Goal: Navigation & Orientation: Find specific page/section

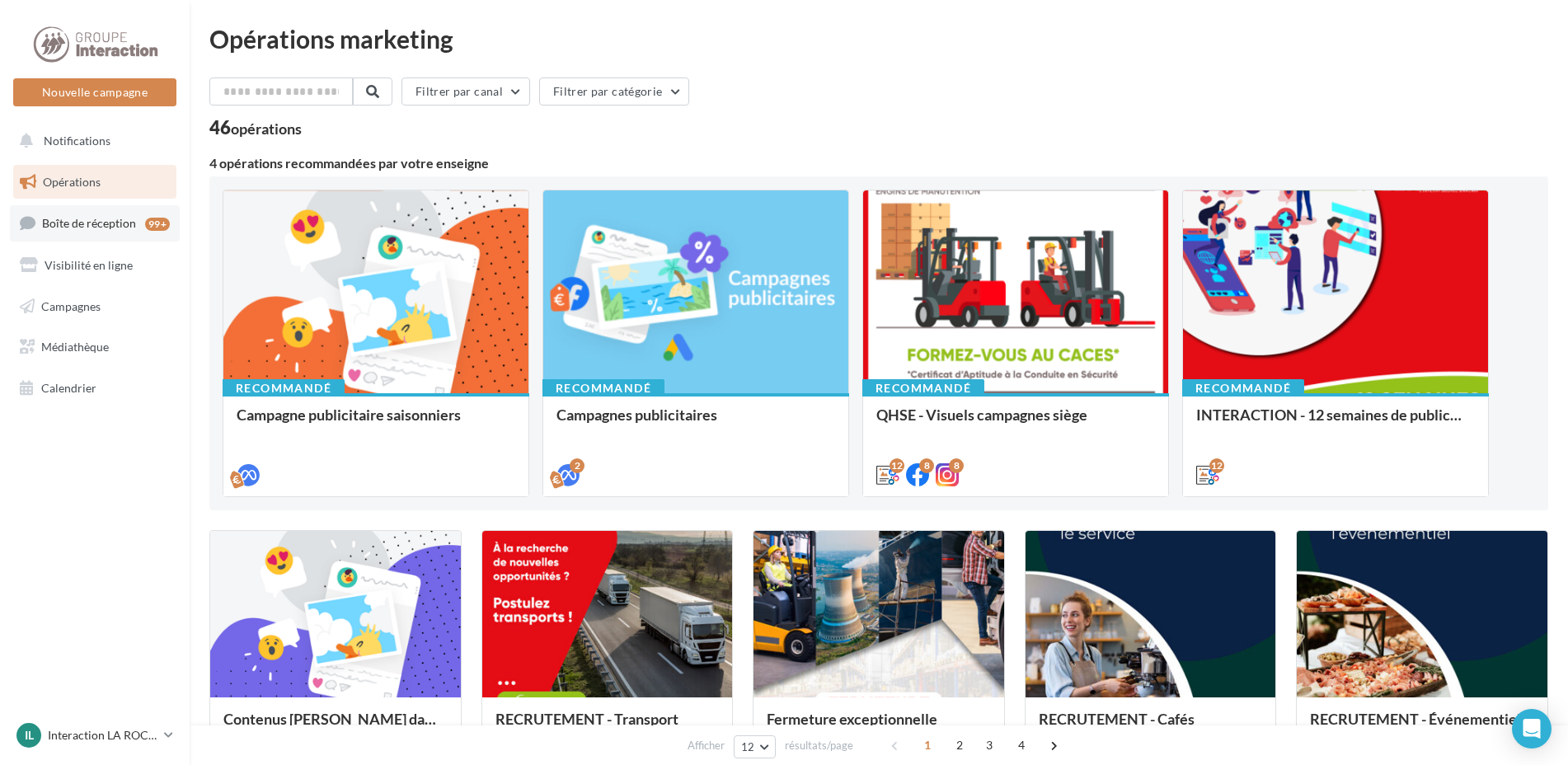
click at [124, 227] on span "Boîte de réception" at bounding box center [89, 222] width 94 height 14
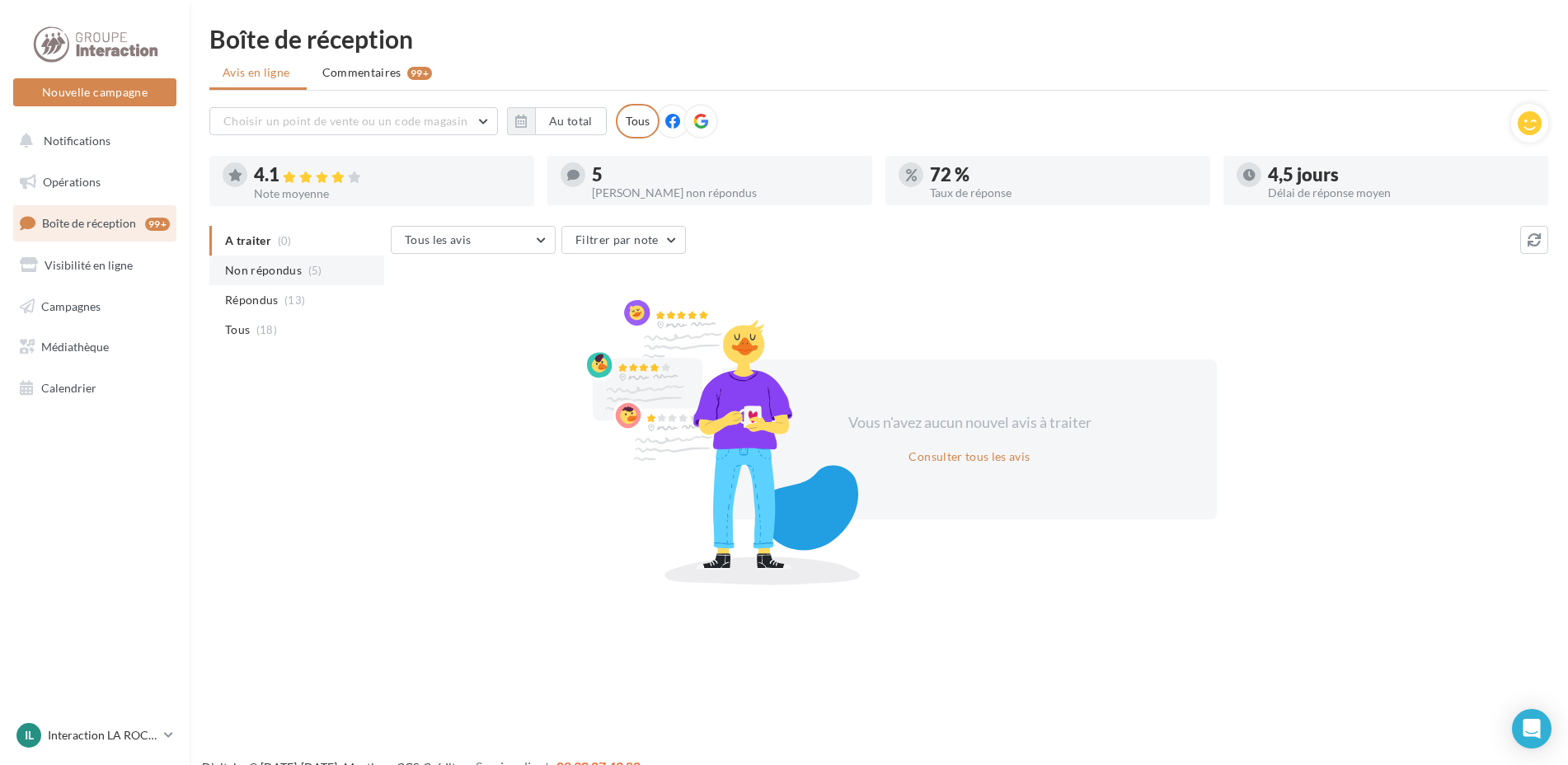
click at [276, 272] on span "Non répondus" at bounding box center [264, 270] width 77 height 17
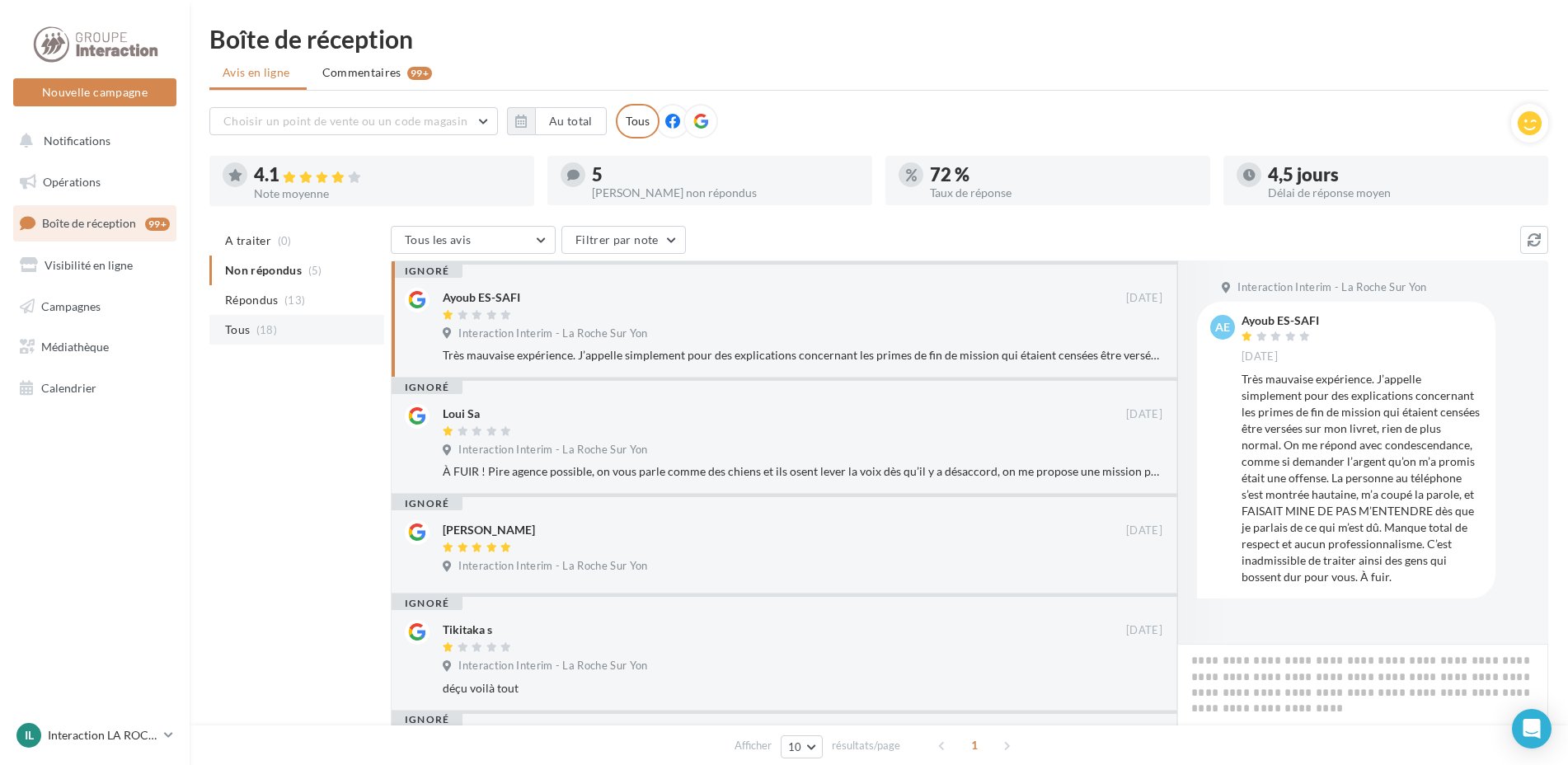
click at [262, 334] on span "(18)" at bounding box center [266, 329] width 21 height 13
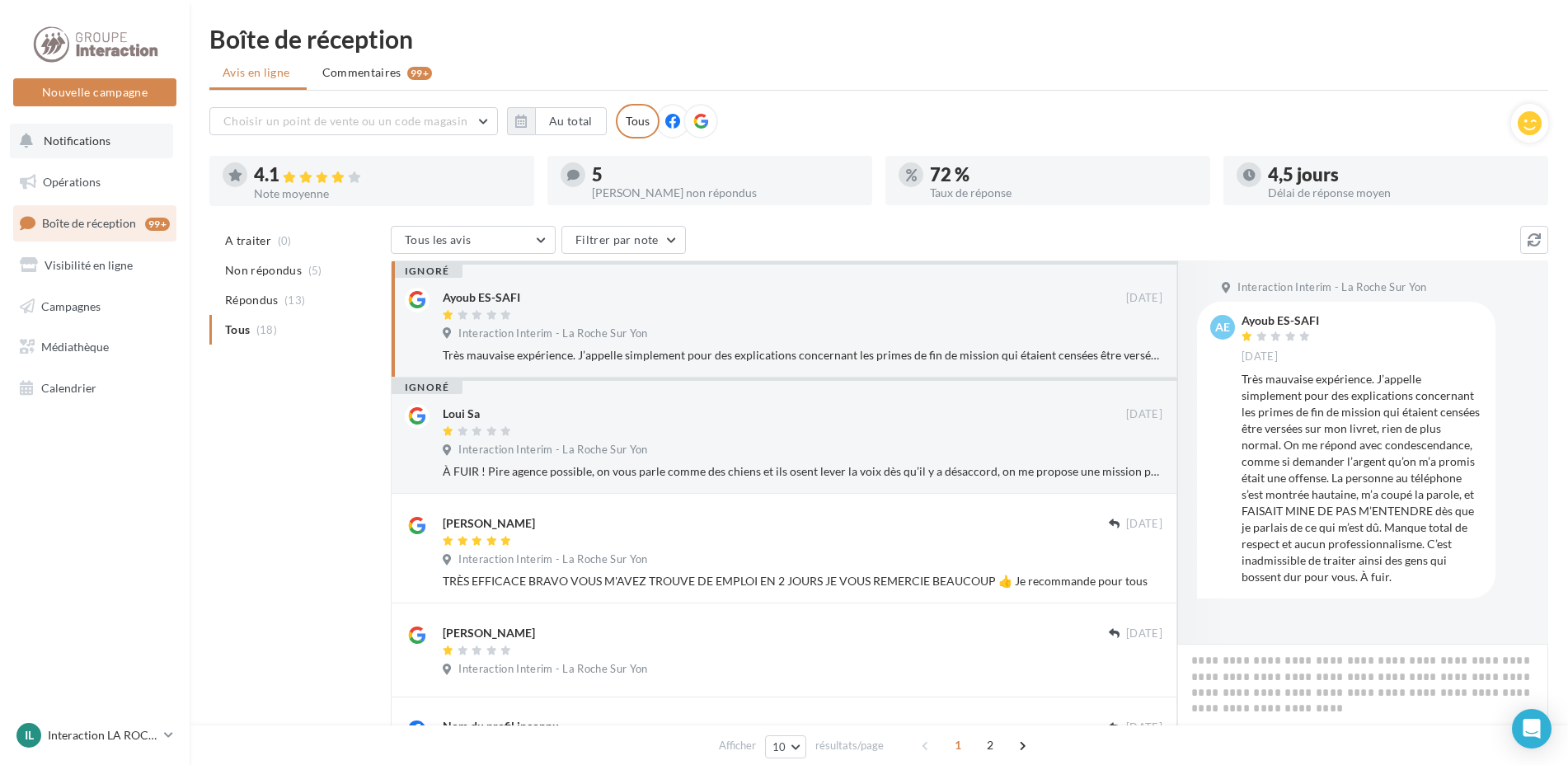
click at [107, 148] on button "Notifications" at bounding box center [91, 140] width 163 height 35
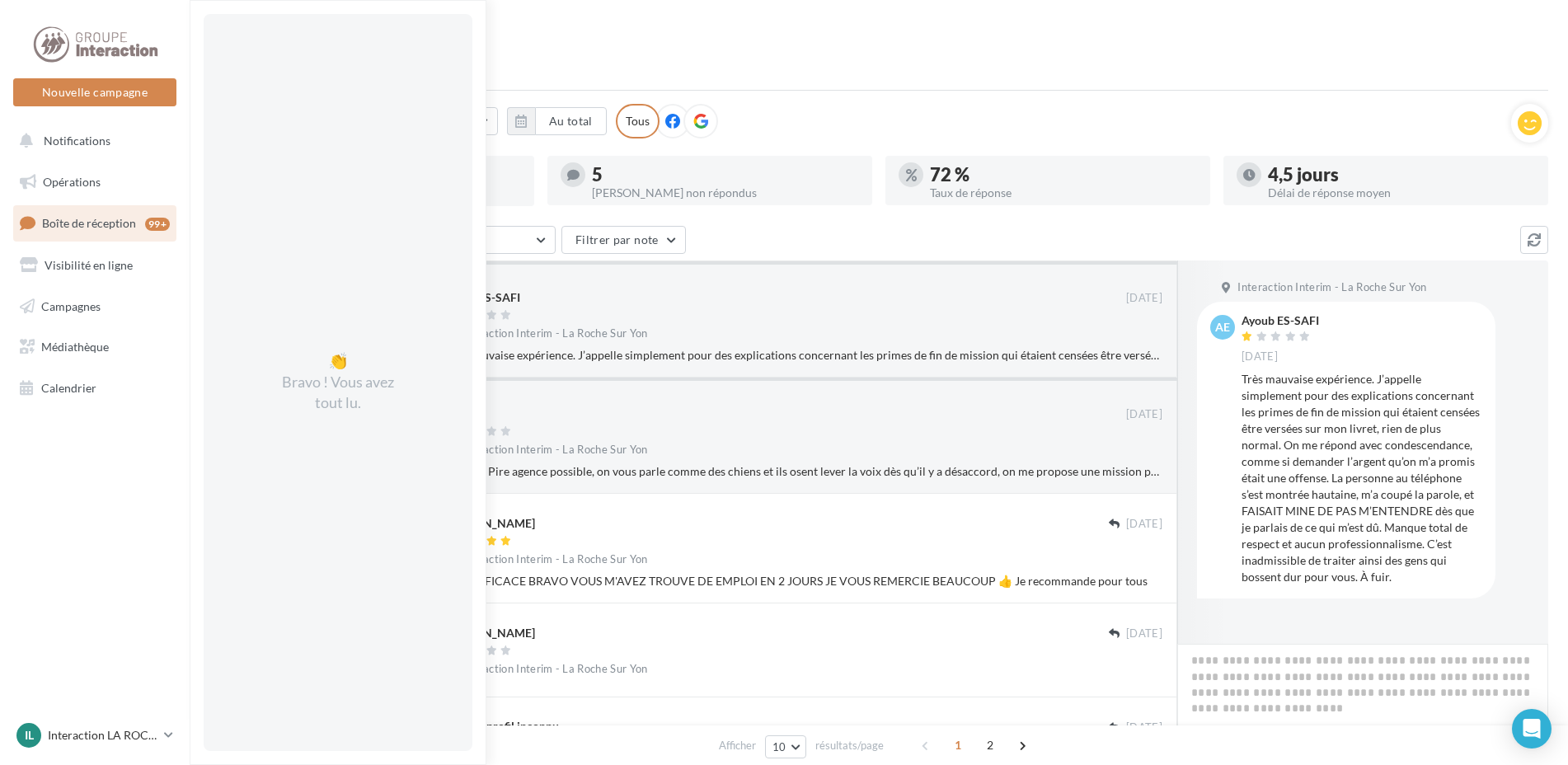
click at [708, 22] on html "Nouvelle campagne Nouvelle campagne Notifications 👏 Bravo ! Vous avez tout lu. …" at bounding box center [784, 382] width 1568 height 765
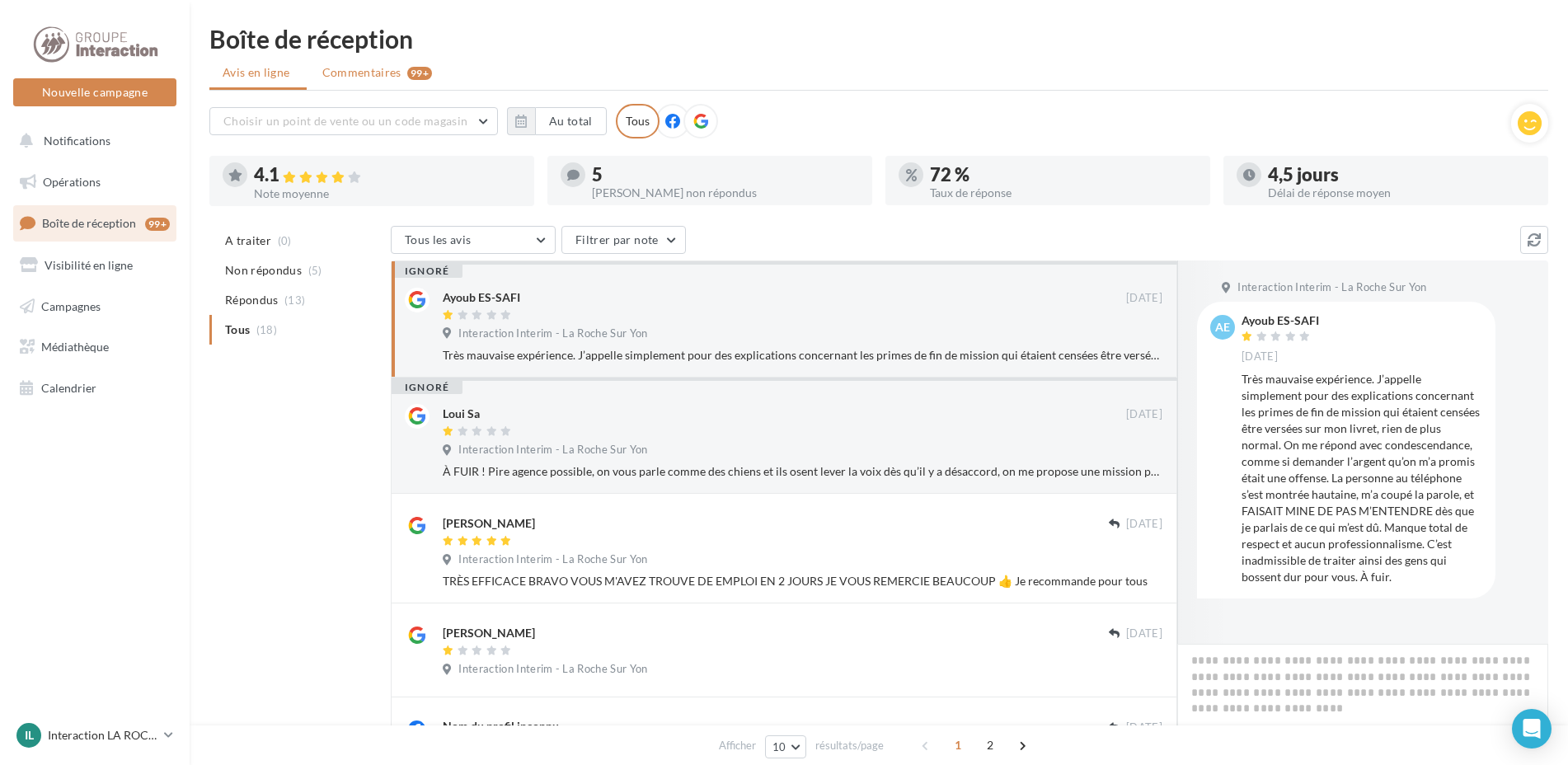
click at [370, 77] on span "Commentaires" at bounding box center [362, 72] width 79 height 17
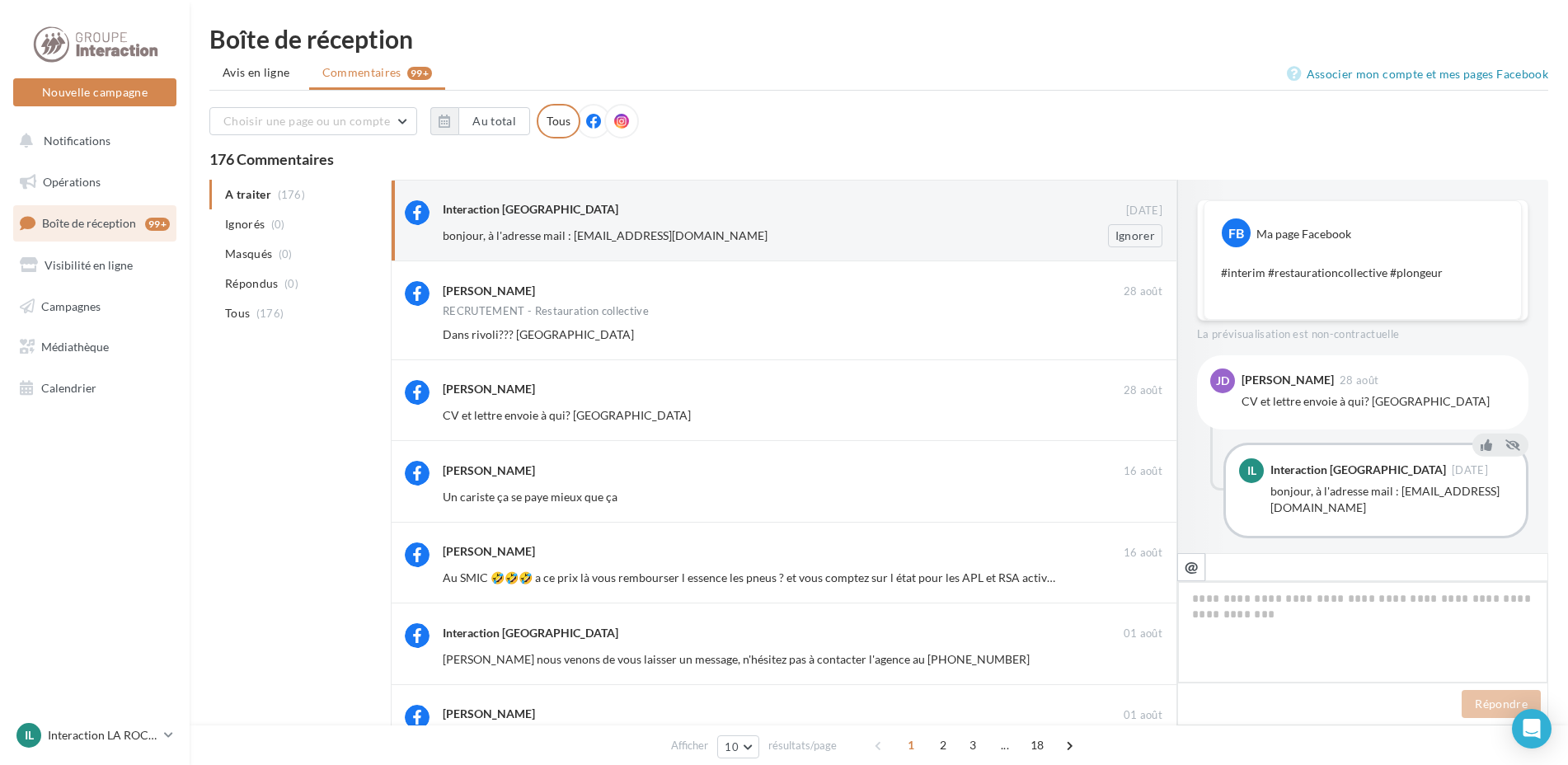
scroll to position [2, 0]
click at [92, 144] on span "Notifications" at bounding box center [77, 140] width 67 height 14
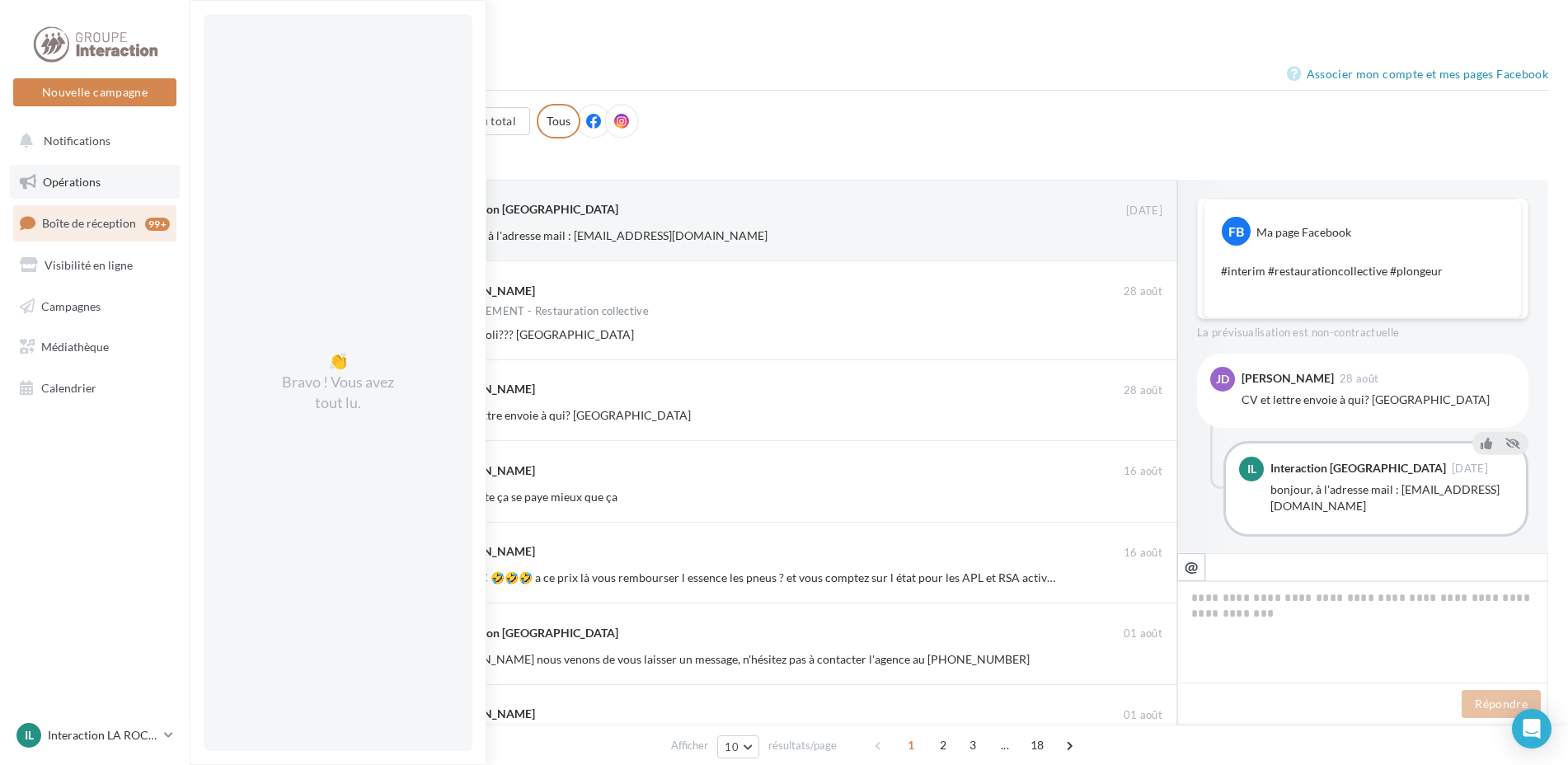
click at [62, 191] on link "Opérations" at bounding box center [95, 182] width 170 height 35
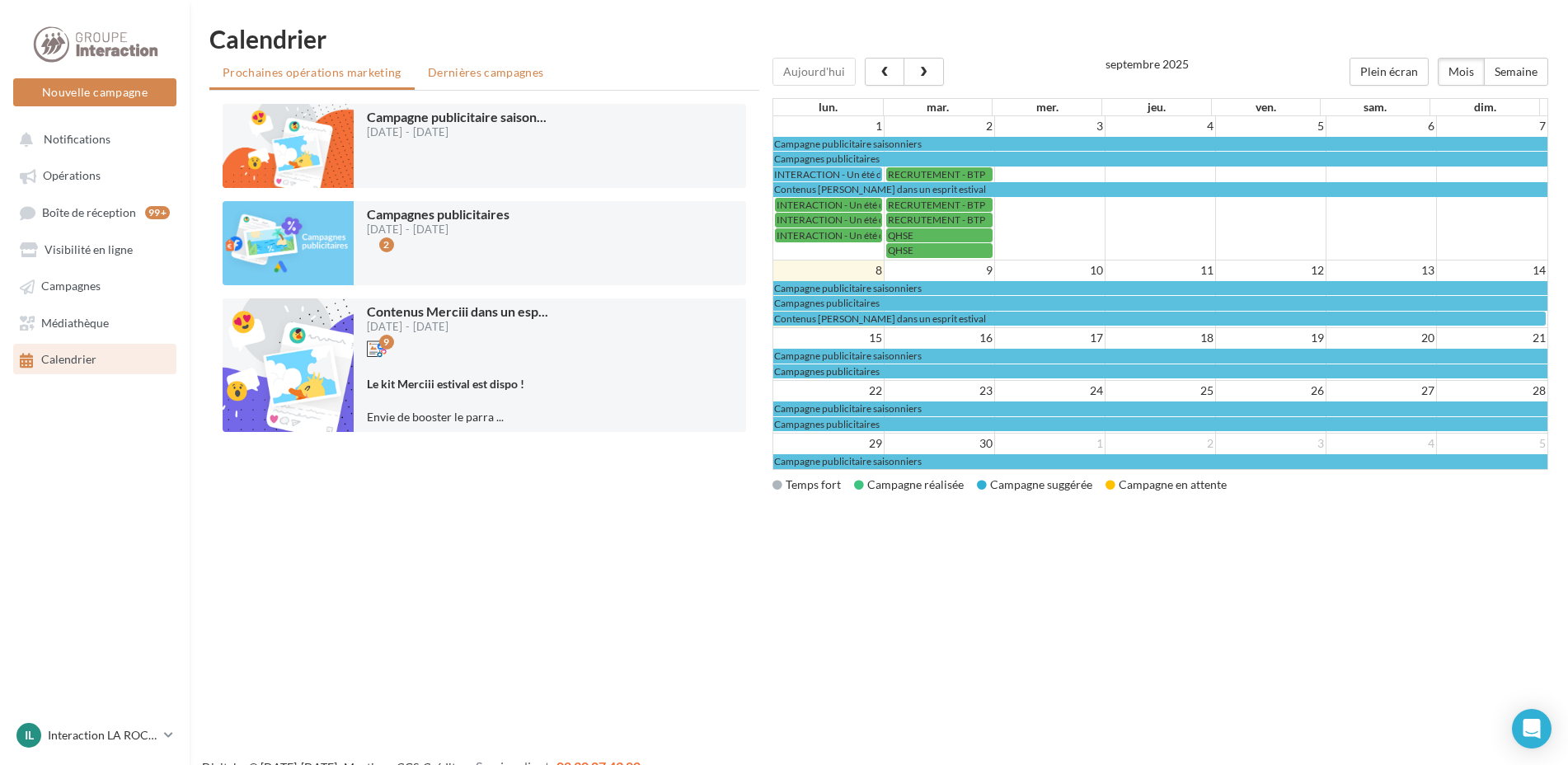
click at [468, 67] on span "Dernières campagnes" at bounding box center [486, 72] width 117 height 14
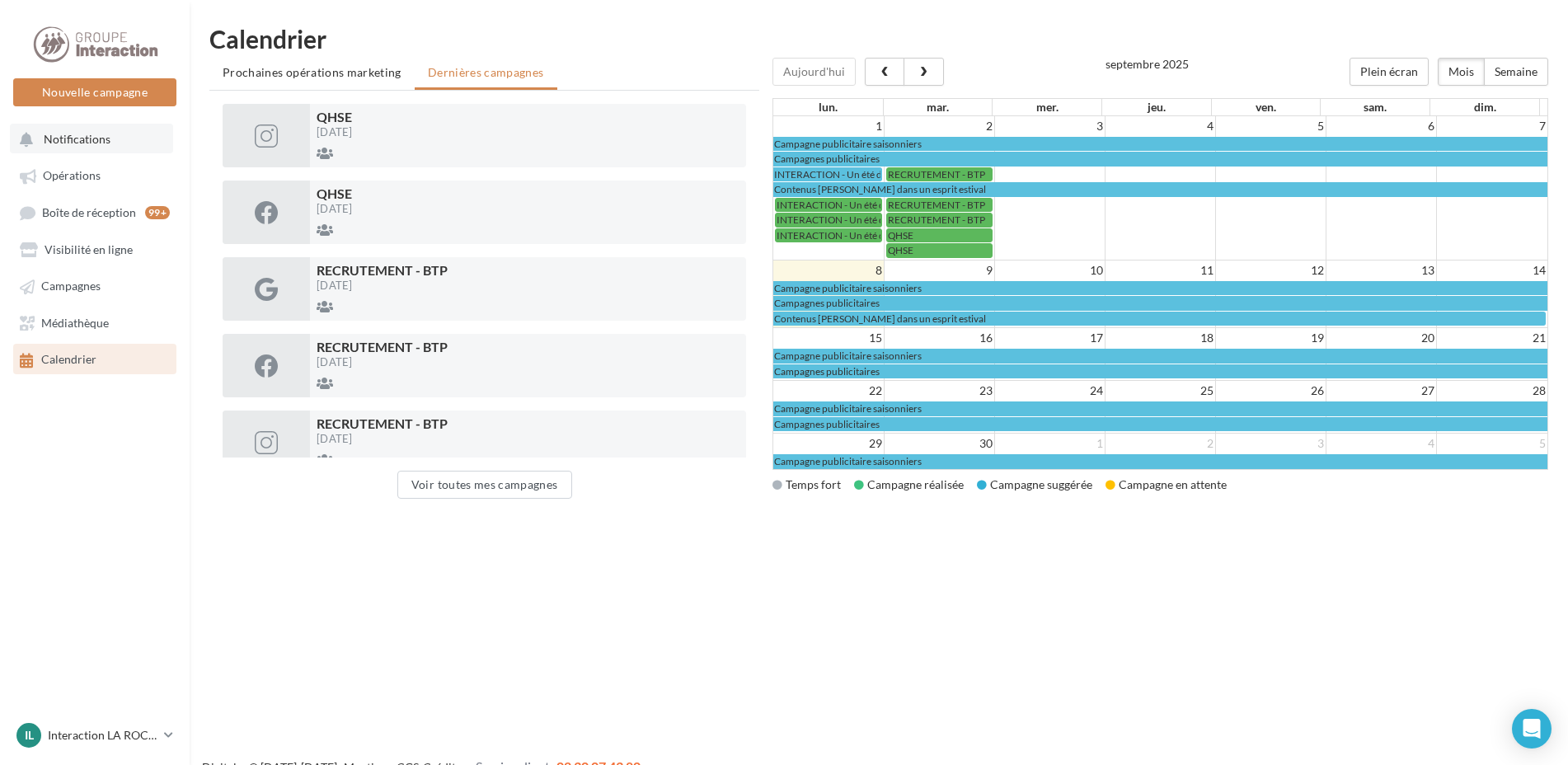
click at [125, 145] on button "Notifications" at bounding box center [91, 138] width 163 height 30
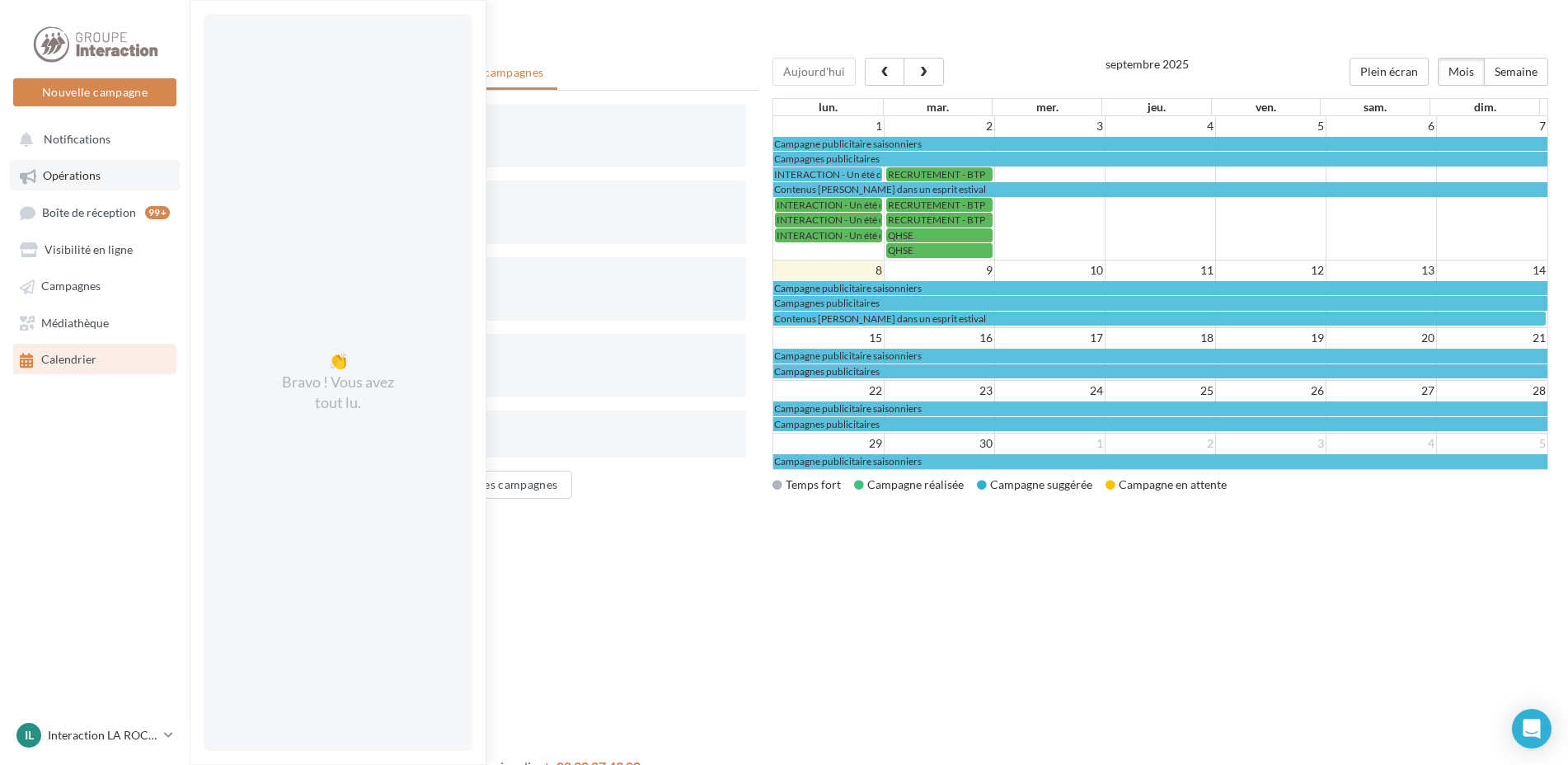
click at [122, 163] on link "Opérations" at bounding box center [95, 175] width 170 height 30
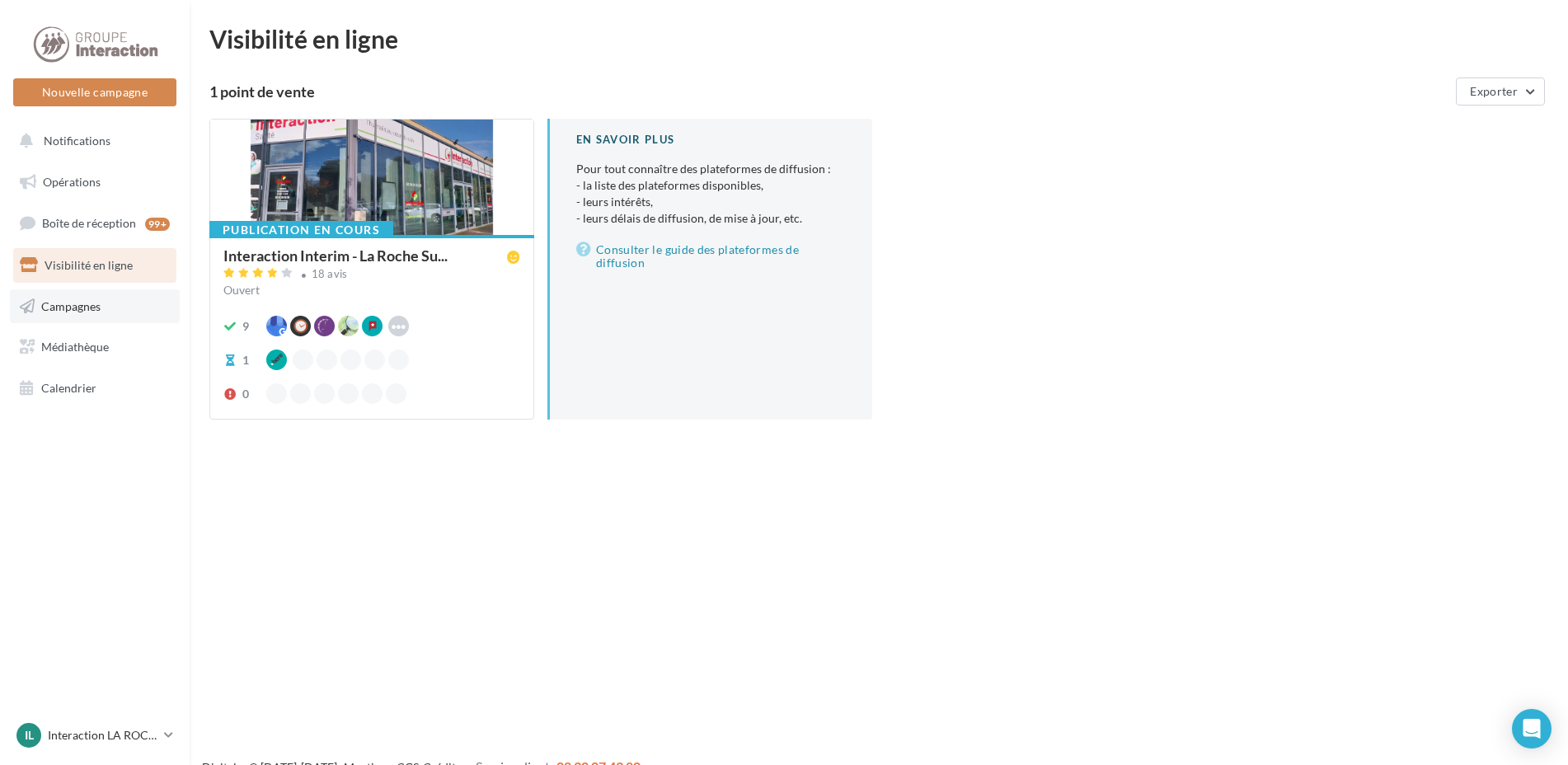
click at [92, 313] on link "Campagnes" at bounding box center [95, 306] width 170 height 35
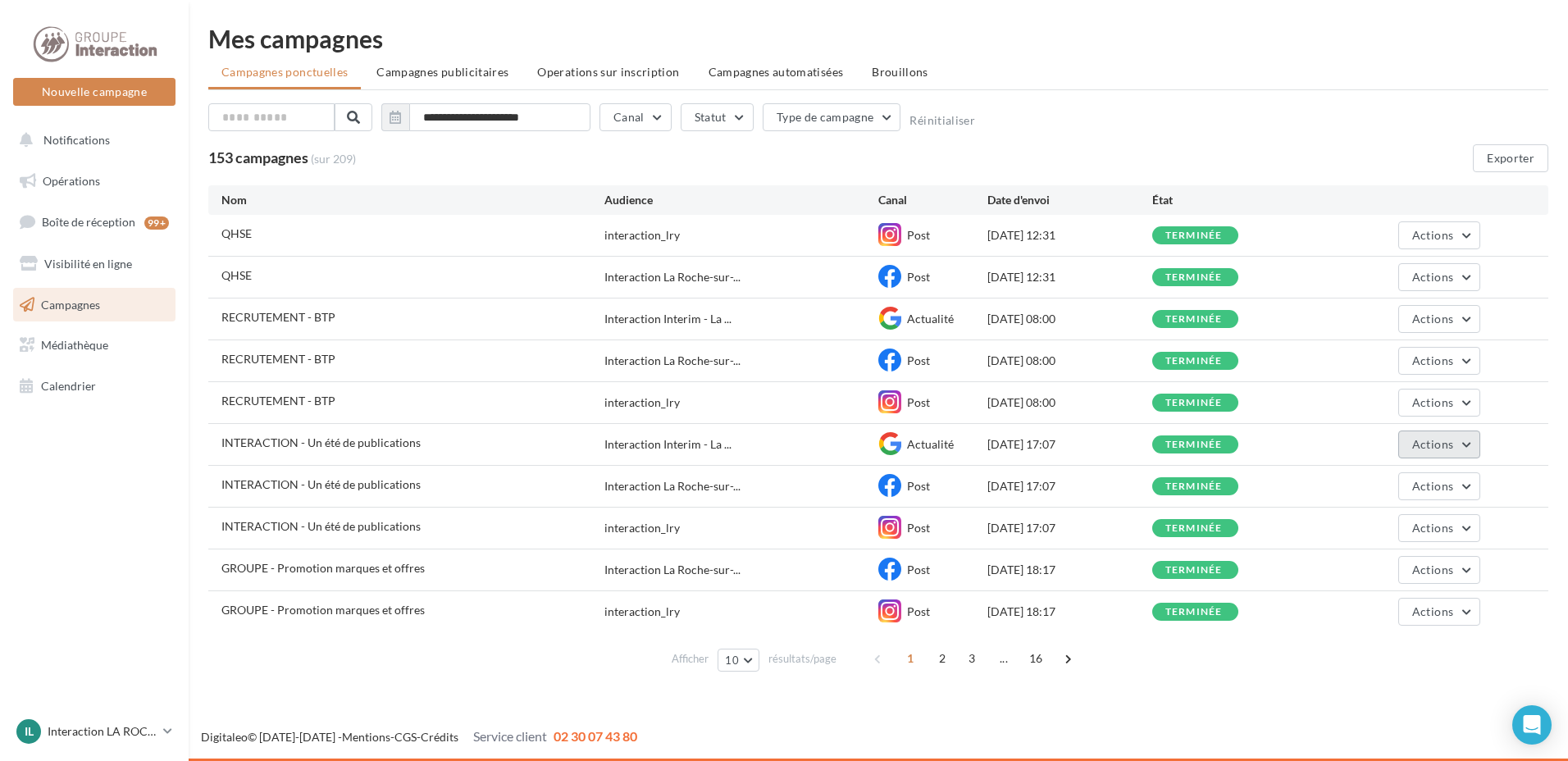
click at [1462, 443] on button "Actions" at bounding box center [1439, 444] width 82 height 28
click at [1203, 703] on div "**********" at bounding box center [878, 352] width 1380 height 704
click at [1479, 529] on button "Actions" at bounding box center [1439, 528] width 82 height 28
click at [417, 82] on li "Campagnes publicitaires" at bounding box center [442, 72] width 158 height 29
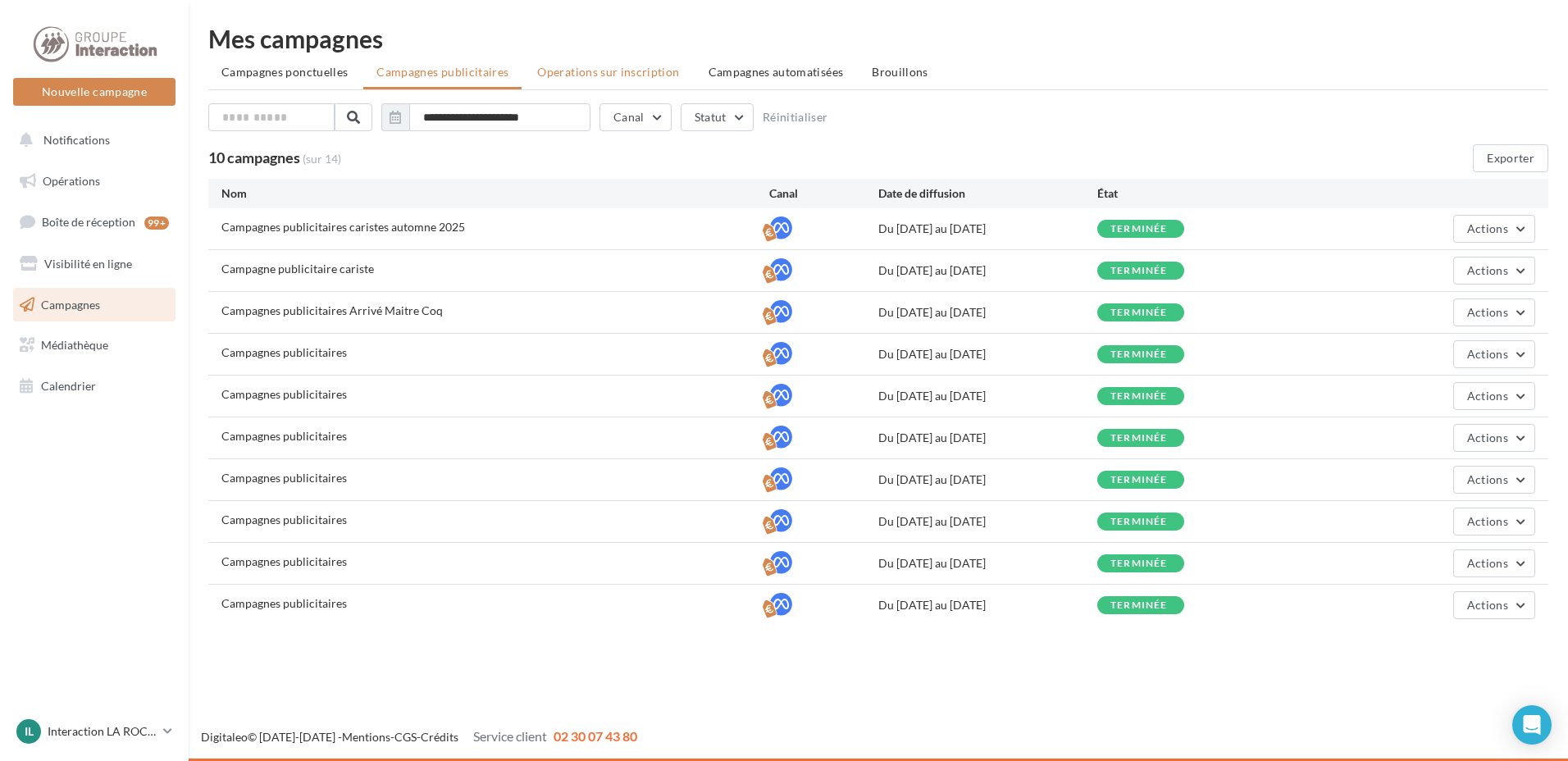
click at [583, 75] on span "Operations sur inscription" at bounding box center [608, 72] width 142 height 14
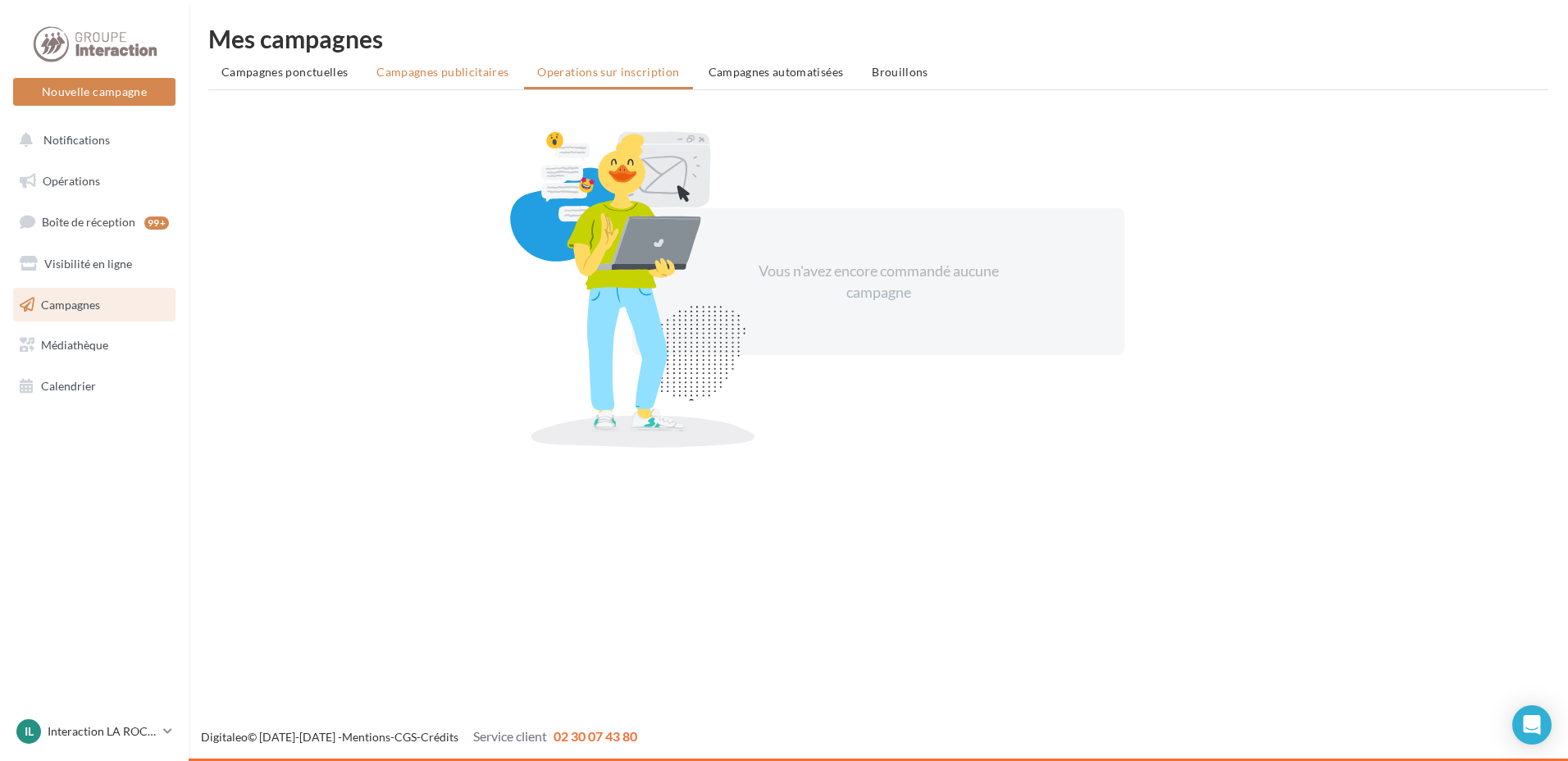
click at [460, 72] on span "Campagnes publicitaires" at bounding box center [443, 72] width 132 height 14
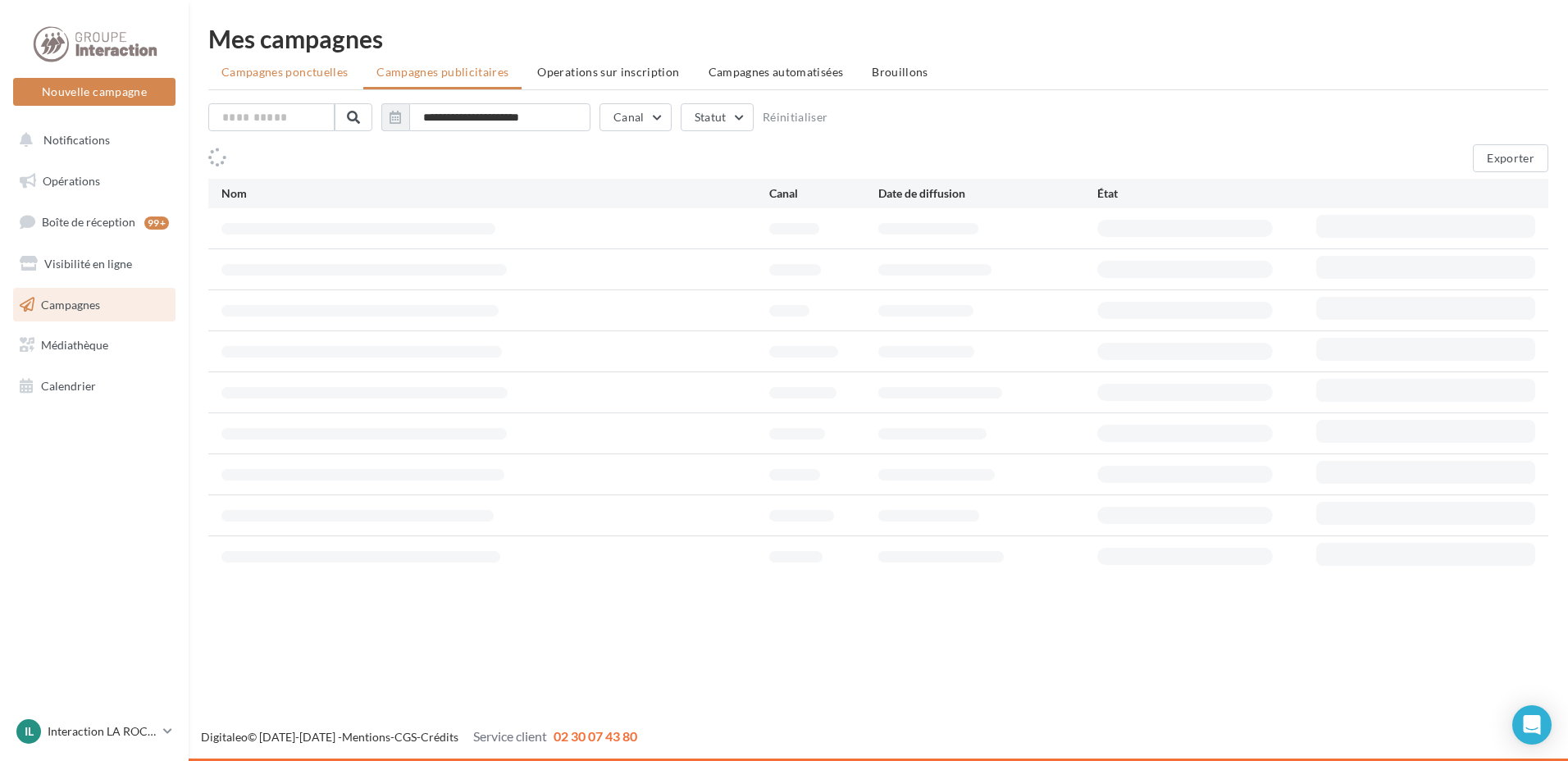
click at [326, 78] on span "Campagnes ponctuelles" at bounding box center [284, 72] width 126 height 14
